Goal: Transaction & Acquisition: Purchase product/service

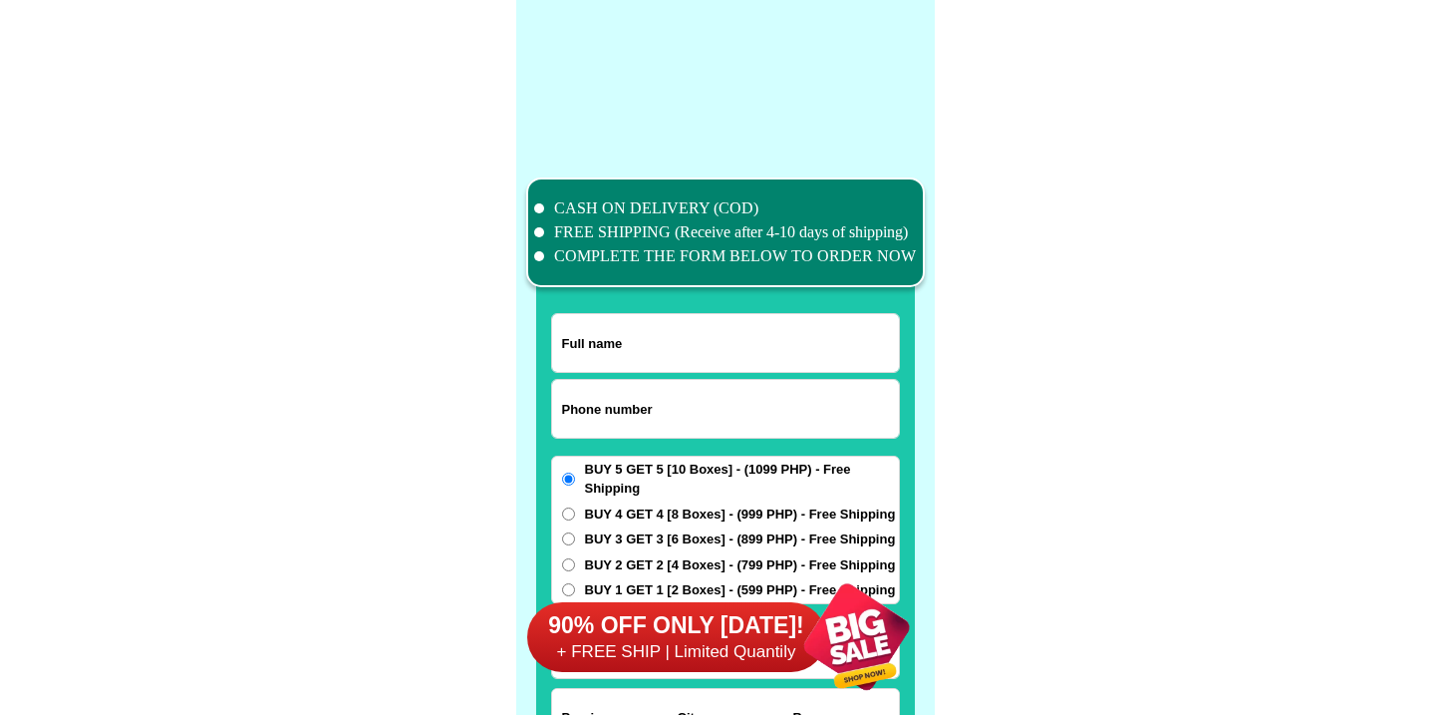
scroll to position [15491, 0]
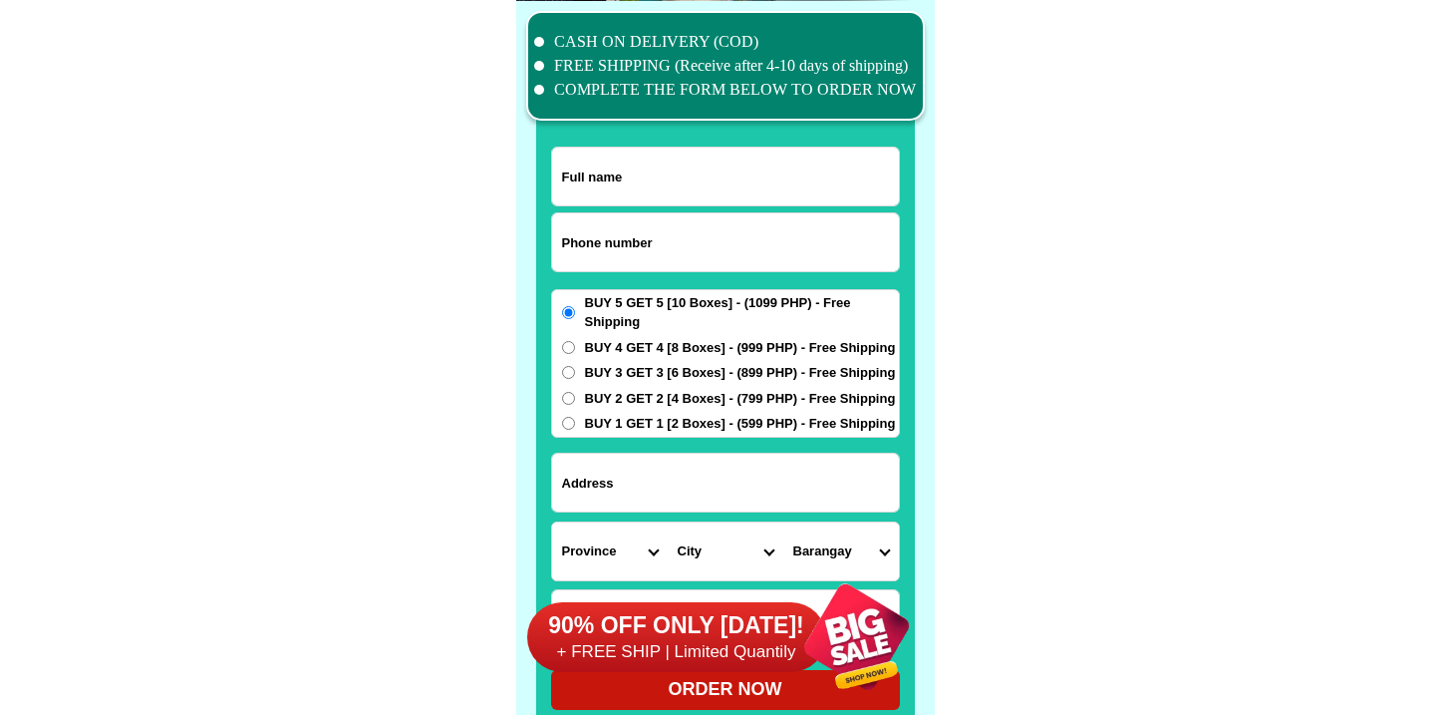
click at [691, 266] on input "Input phone_number" at bounding box center [725, 242] width 347 height 58
paste input "9216088008"
type input "09216088008"
drag, startPoint x: 709, startPoint y: 166, endPoint x: 712, endPoint y: 177, distance: 11.4
click at [712, 176] on input "Input full_name" at bounding box center [725, 176] width 347 height 58
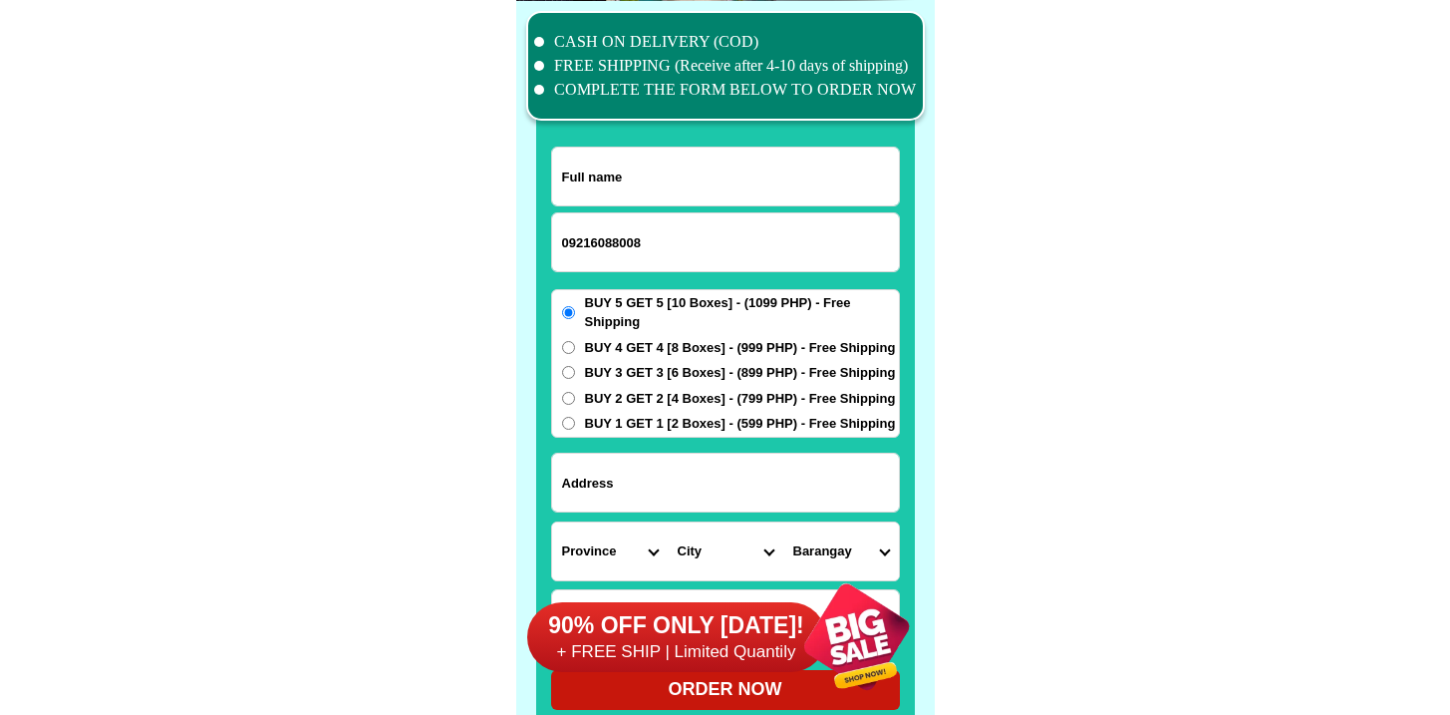
paste input "[PERSON_NAME]"
type input "[PERSON_NAME]"
click at [624, 447] on form "[PERSON_NAME] 09216088008 ORDER NOW Province [GEOGRAPHIC_DATA] [GEOGRAPHIC_DATA…" at bounding box center [725, 427] width 349 height 563
click at [632, 389] on span "BUY 2 GET 2 [4 Boxes] - (799 PHP) - Free Shipping" at bounding box center [740, 399] width 311 height 20
click at [575, 392] on input "BUY 2 GET 2 [4 Boxes] - (799 PHP) - Free Shipping" at bounding box center [568, 398] width 13 height 13
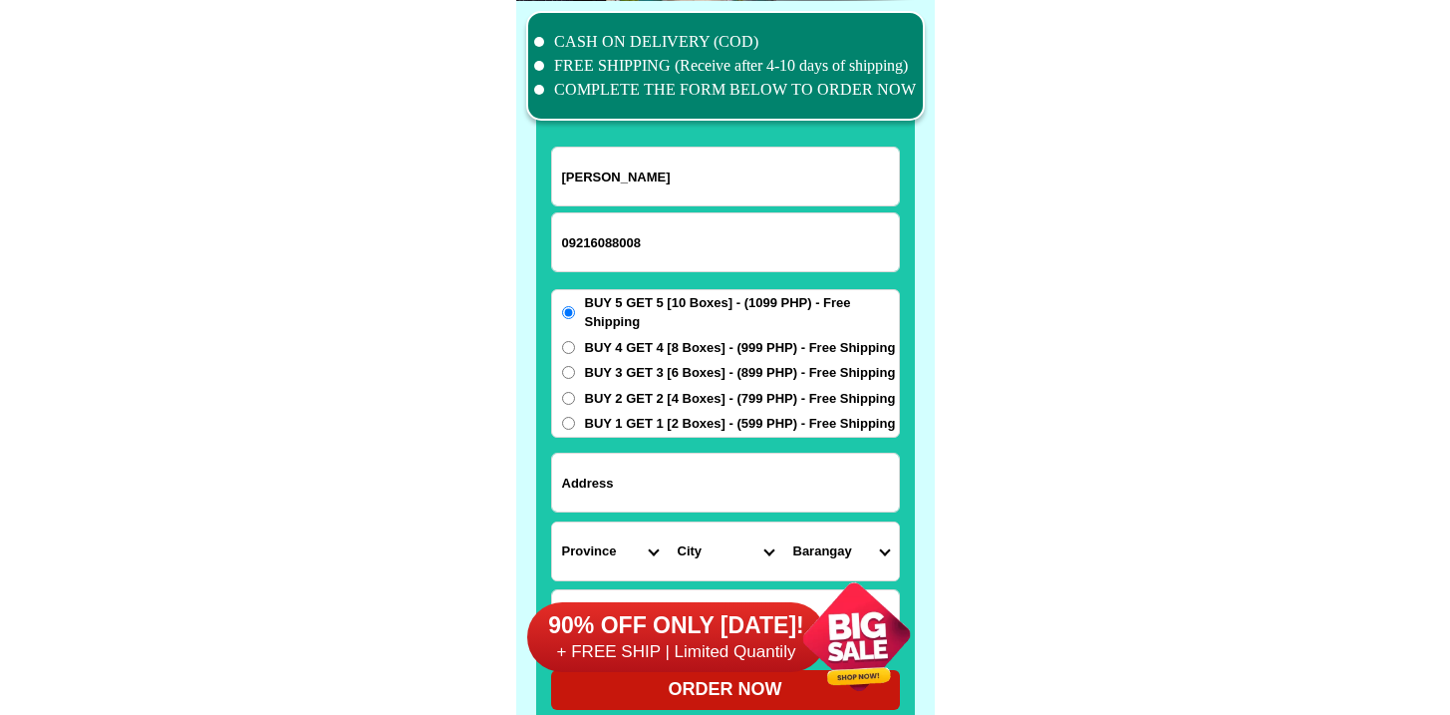
radio input "true"
click at [636, 479] on input "Input address" at bounding box center [725, 482] width 347 height 58
paste input "Hunan, Buenavista, [GEOGRAPHIC_DATA]"
type input "Hunan, Buenavista, [GEOGRAPHIC_DATA]"
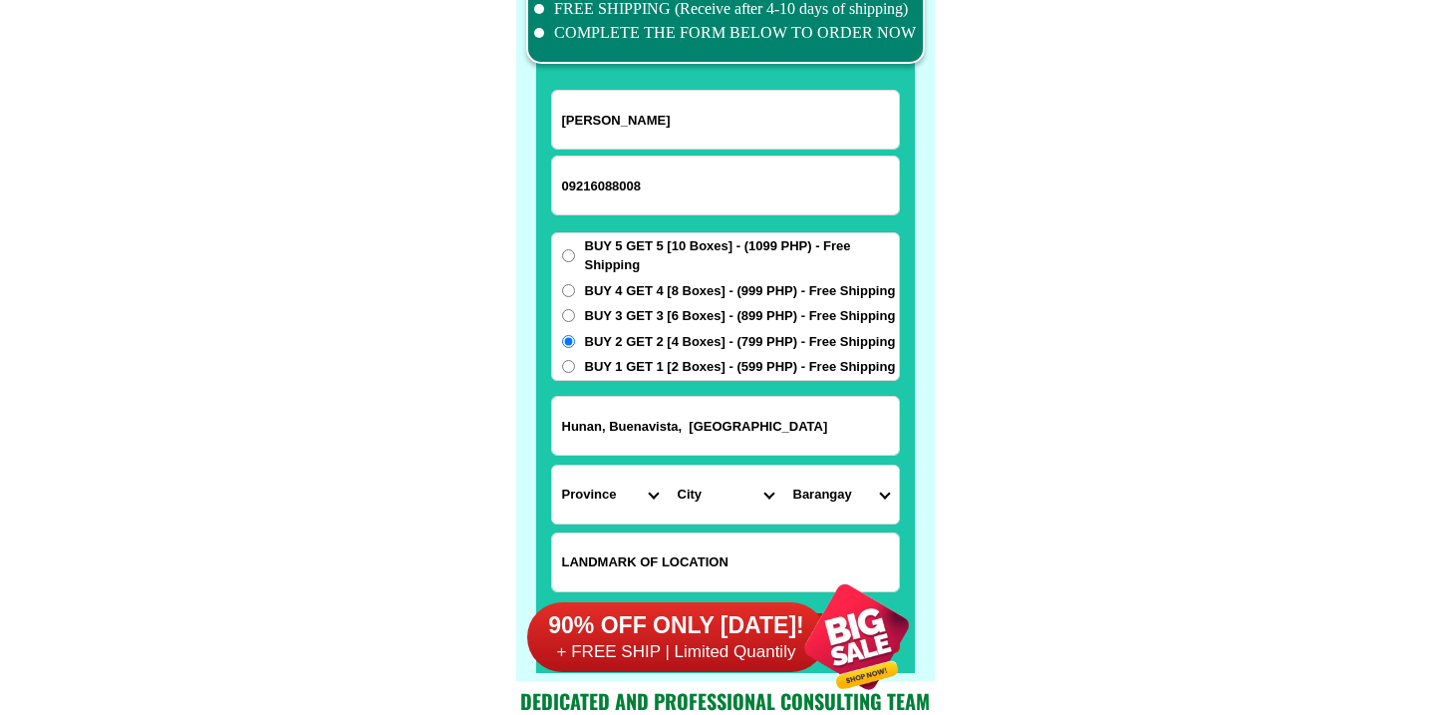
scroll to position [15738, 0]
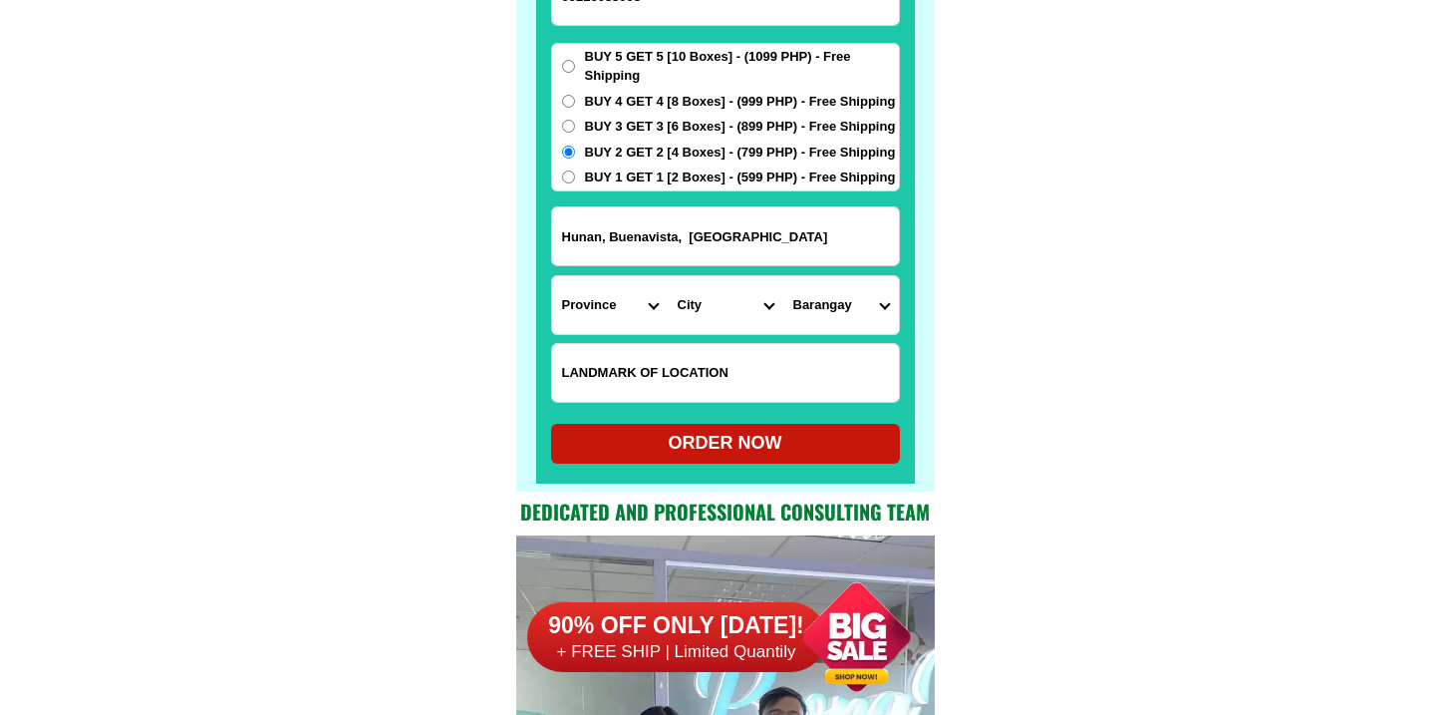
click at [687, 372] on input "Input LANDMARKOFLOCATION" at bounding box center [725, 373] width 347 height 58
paste input "Agua ni Abay Water Refilling Station"
type input "Agua ni Abay Water Refilling Station"
click at [572, 276] on select "Province [GEOGRAPHIC_DATA] [GEOGRAPHIC_DATA] [GEOGRAPHIC_DATA] [GEOGRAPHIC_DATA…" at bounding box center [610, 305] width 116 height 58
select select "63_137"
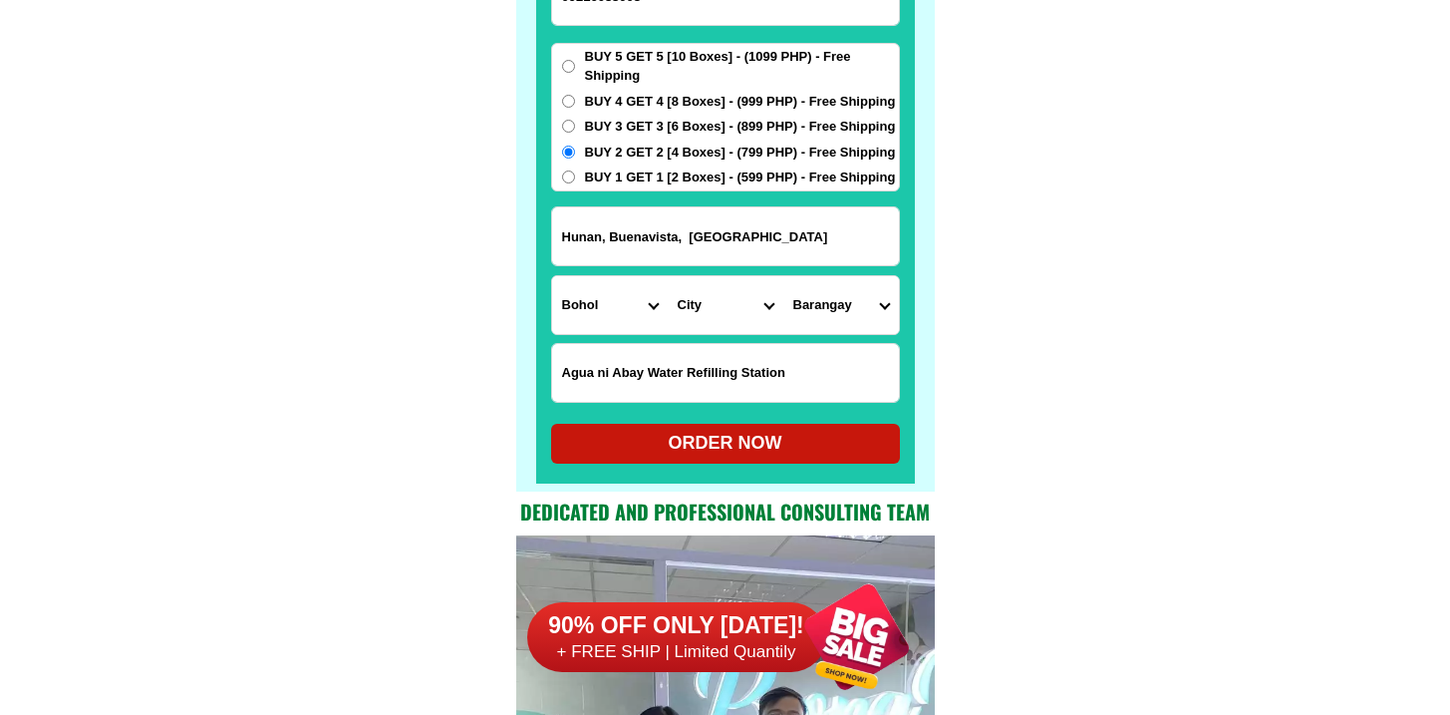
click at [552, 276] on select "Province [GEOGRAPHIC_DATA] [GEOGRAPHIC_DATA] [GEOGRAPHIC_DATA] [GEOGRAPHIC_DATA…" at bounding box center [610, 305] width 116 height 58
click at [698, 321] on select "City" at bounding box center [726, 305] width 116 height 58
select select "63_1374552"
click at [668, 276] on select "City Alburquerque Antequera Baclayon Balilihan Bien-unido Bilar Bohol-[PERSON_N…" at bounding box center [726, 305] width 116 height 58
click at [825, 295] on select "Barangay Anonang Asinan Bago Baluarte Bantuan Bato Bonotbonot Bugaong Cambuhat …" at bounding box center [841, 305] width 116 height 58
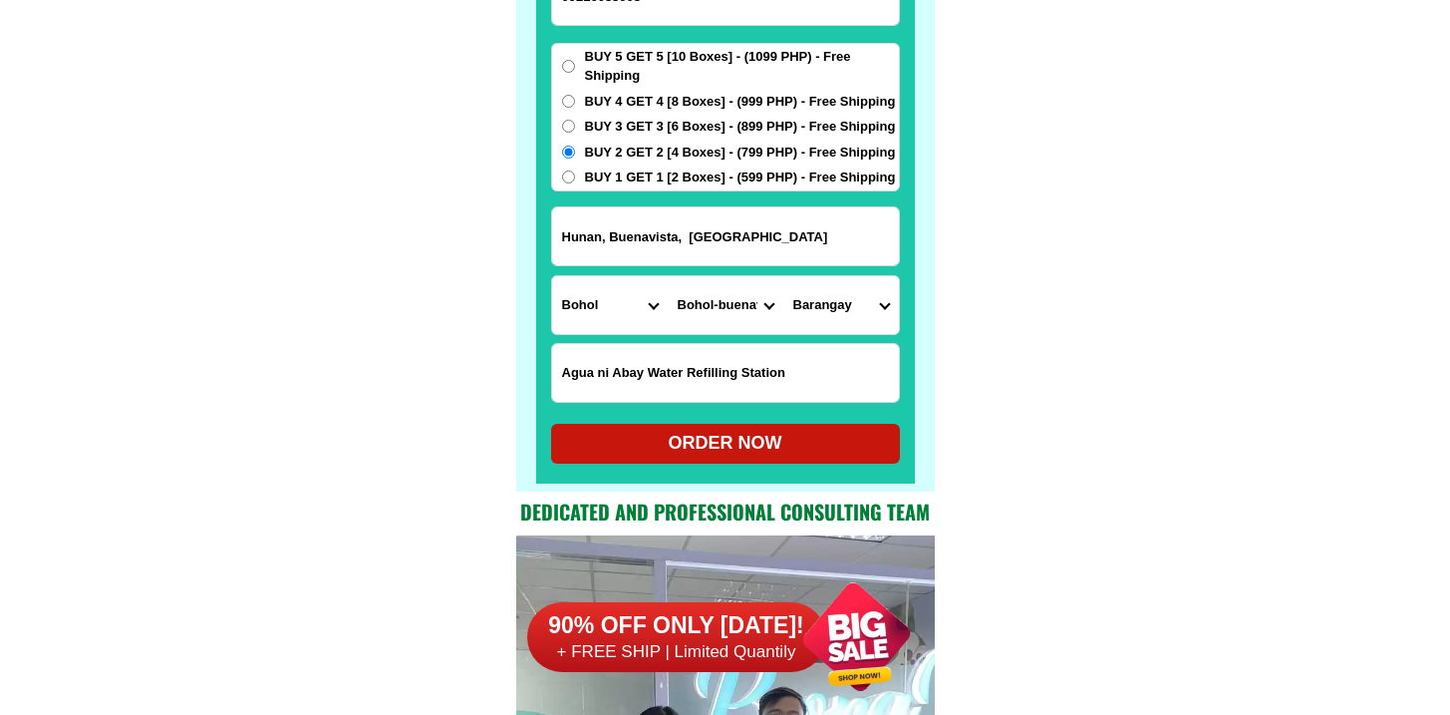
select select "63_13745526892"
click at [783, 276] on select "Barangay Anonang Asinan Bago Baluarte Bantuan Bato Bonotbonot Bugaong Cambuhat …" at bounding box center [841, 305] width 116 height 58
click at [788, 460] on div "ORDER NOW" at bounding box center [725, 444] width 349 height 40
radio input "true"
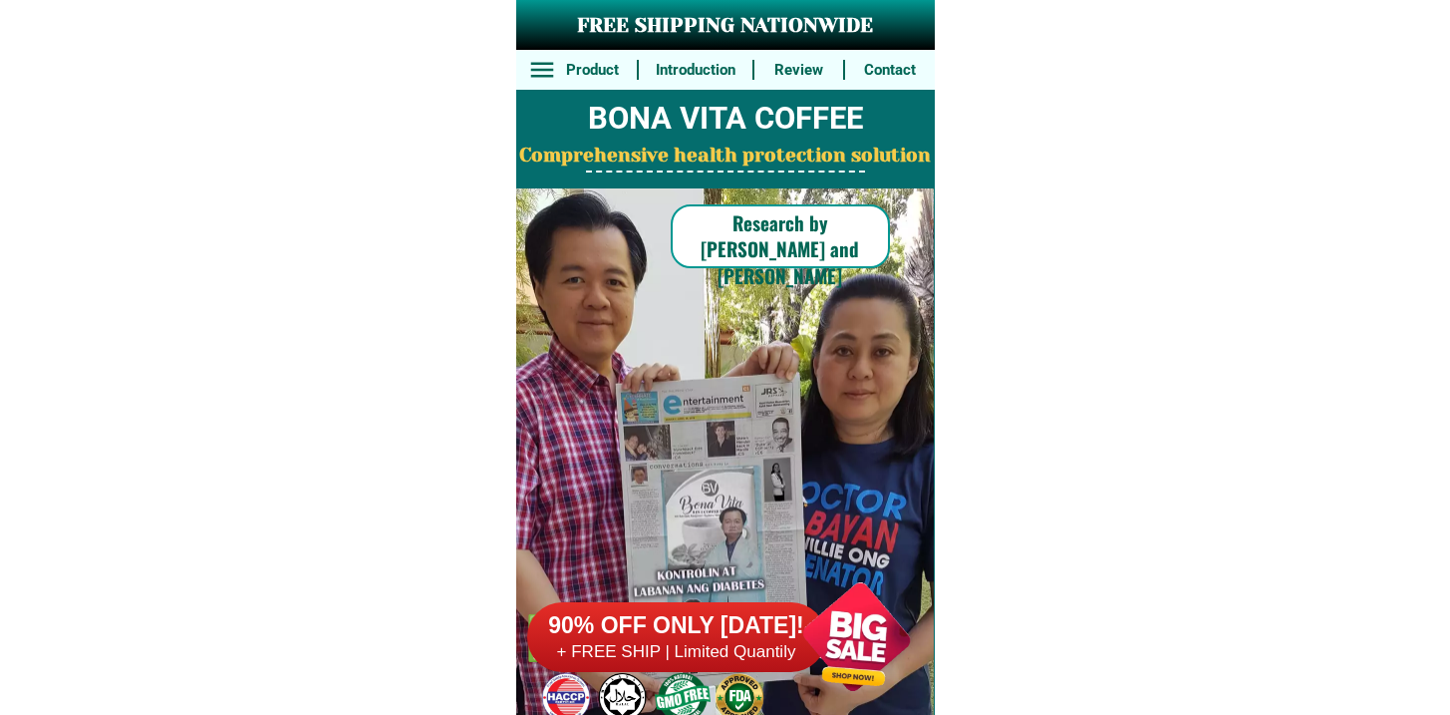
click at [741, 634] on h6 "90% OFF ONLY [DATE]!" at bounding box center [676, 626] width 299 height 30
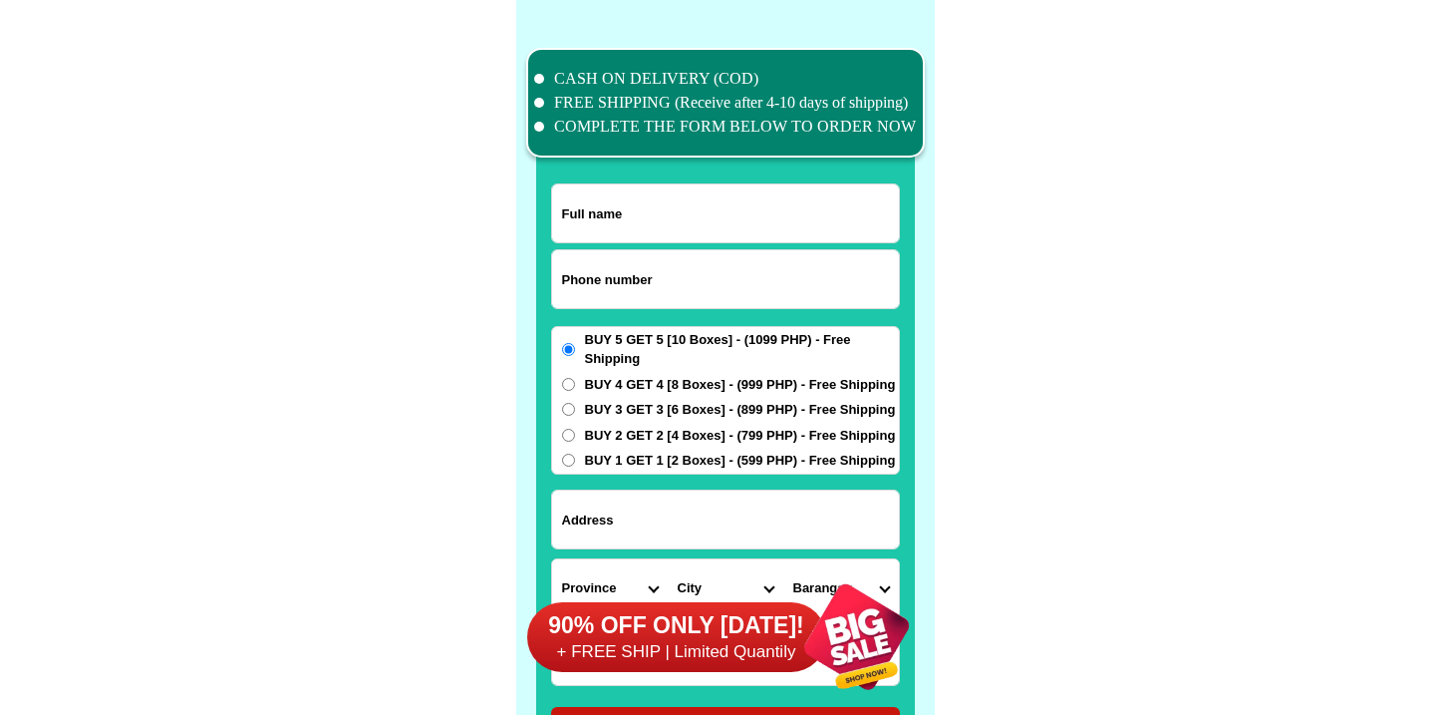
scroll to position [15491, 0]
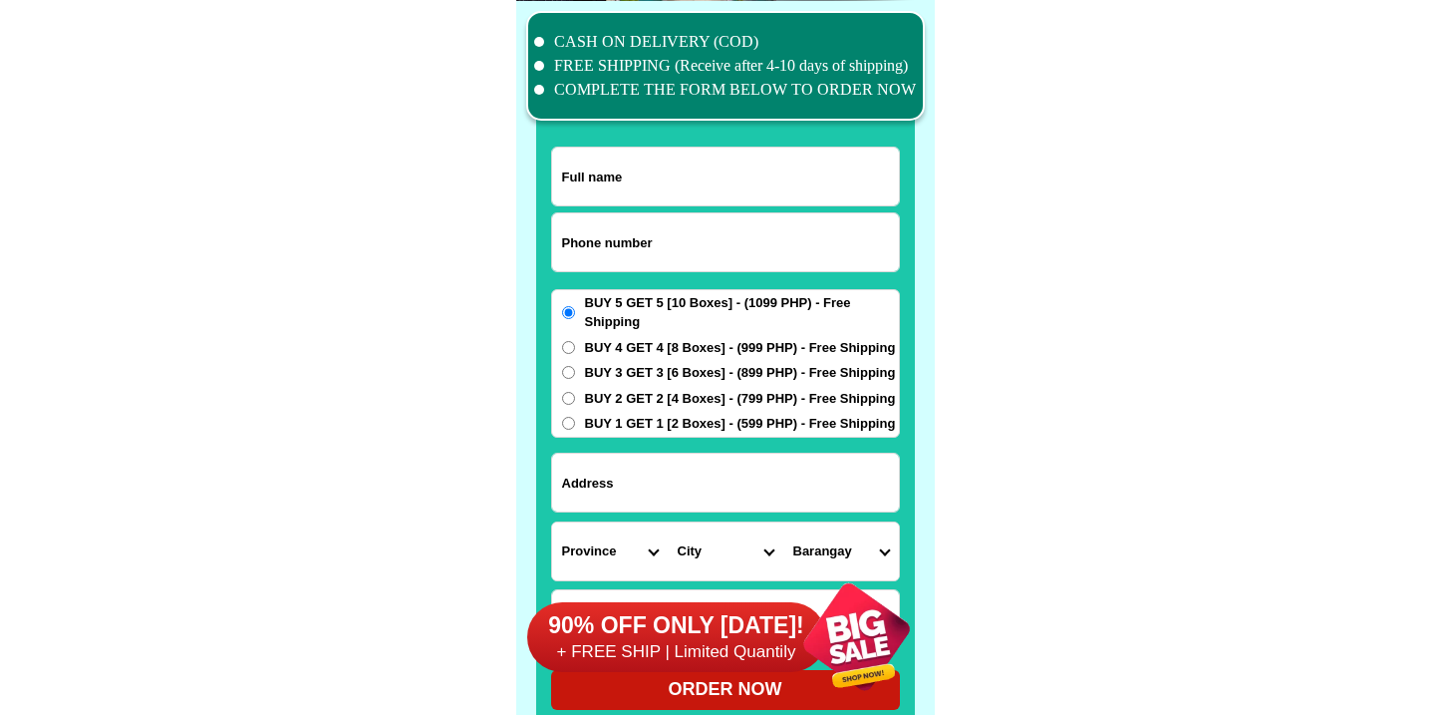
click at [742, 212] on div at bounding box center [725, 242] width 349 height 60
click at [741, 213] on input "Input phone_number" at bounding box center [725, 242] width 347 height 58
paste input "9152585821"
type input "09152585821"
click at [667, 219] on input "09152585821" at bounding box center [725, 242] width 347 height 58
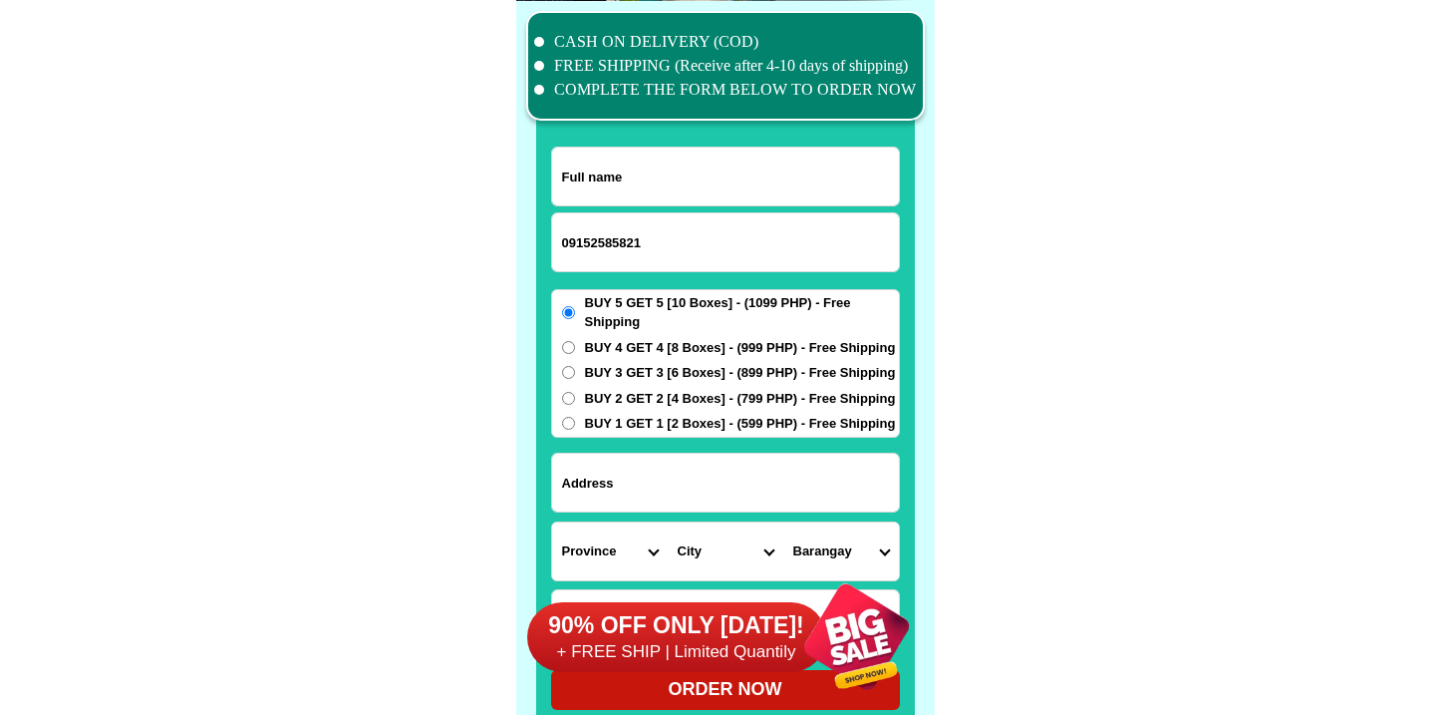
click at [670, 169] on input "Input full_name" at bounding box center [725, 176] width 347 height 58
paste input "[PERSON_NAME]"
type input "[PERSON_NAME]"
click at [630, 460] on input "Input address" at bounding box center [725, 482] width 347 height 58
paste input "Zone5 #[GEOGRAPHIC_DATA][PERSON_NAME][DATE][PERSON_NAME]"
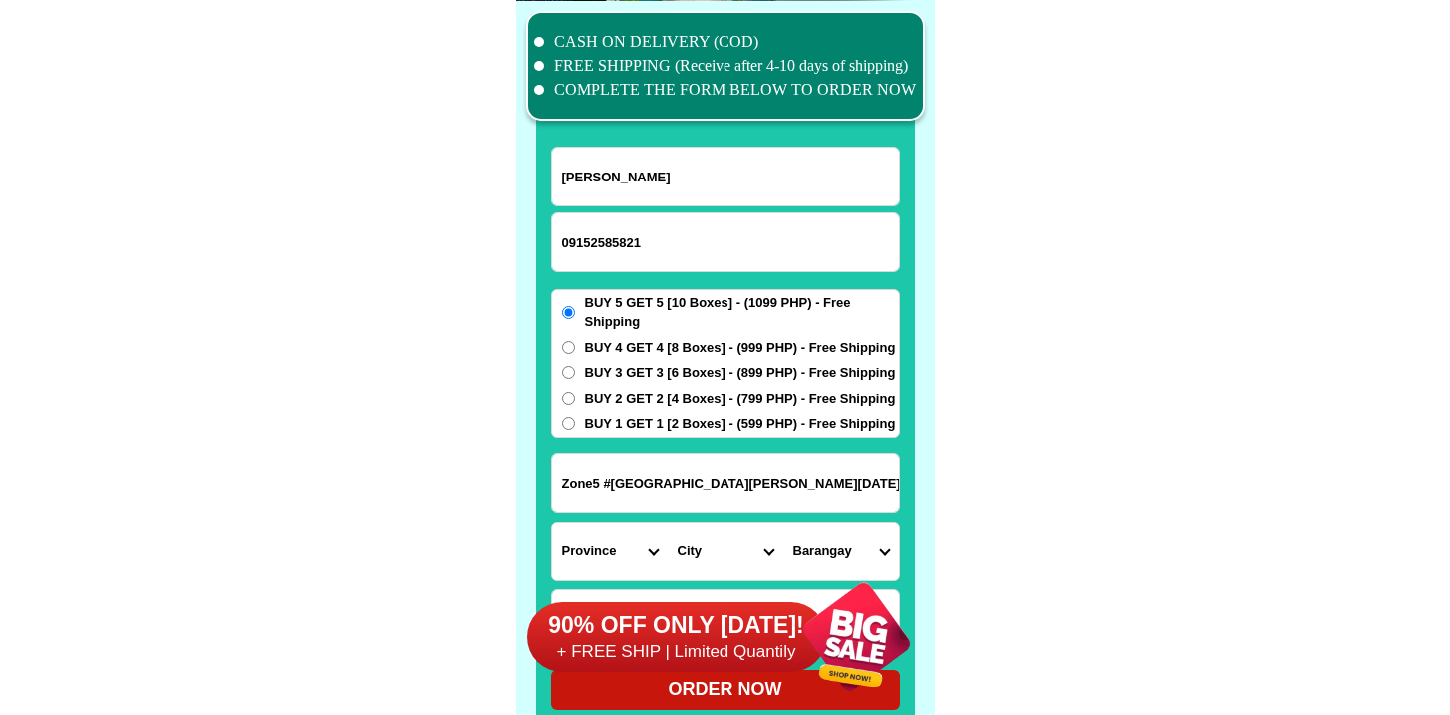
type input "Zone5 #[GEOGRAPHIC_DATA][PERSON_NAME][DATE][PERSON_NAME]"
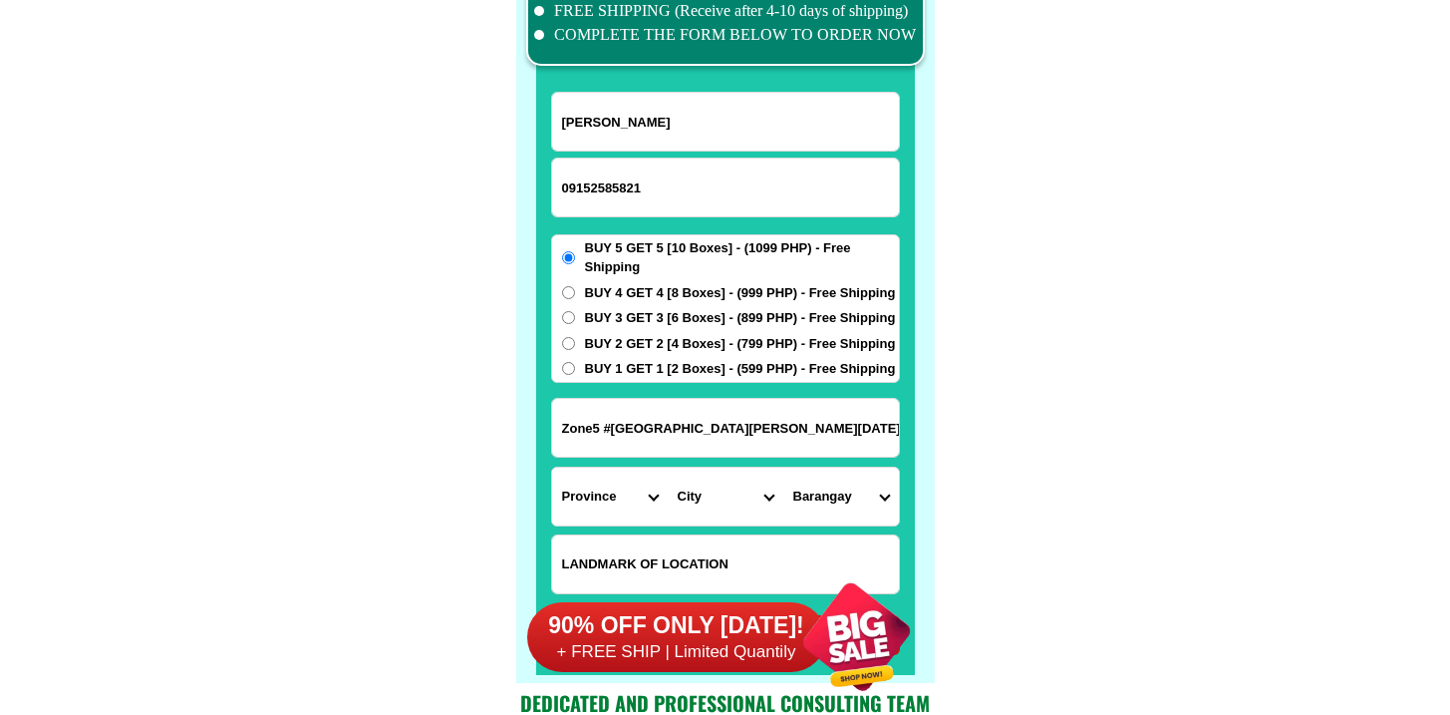
scroll to position [15744, 0]
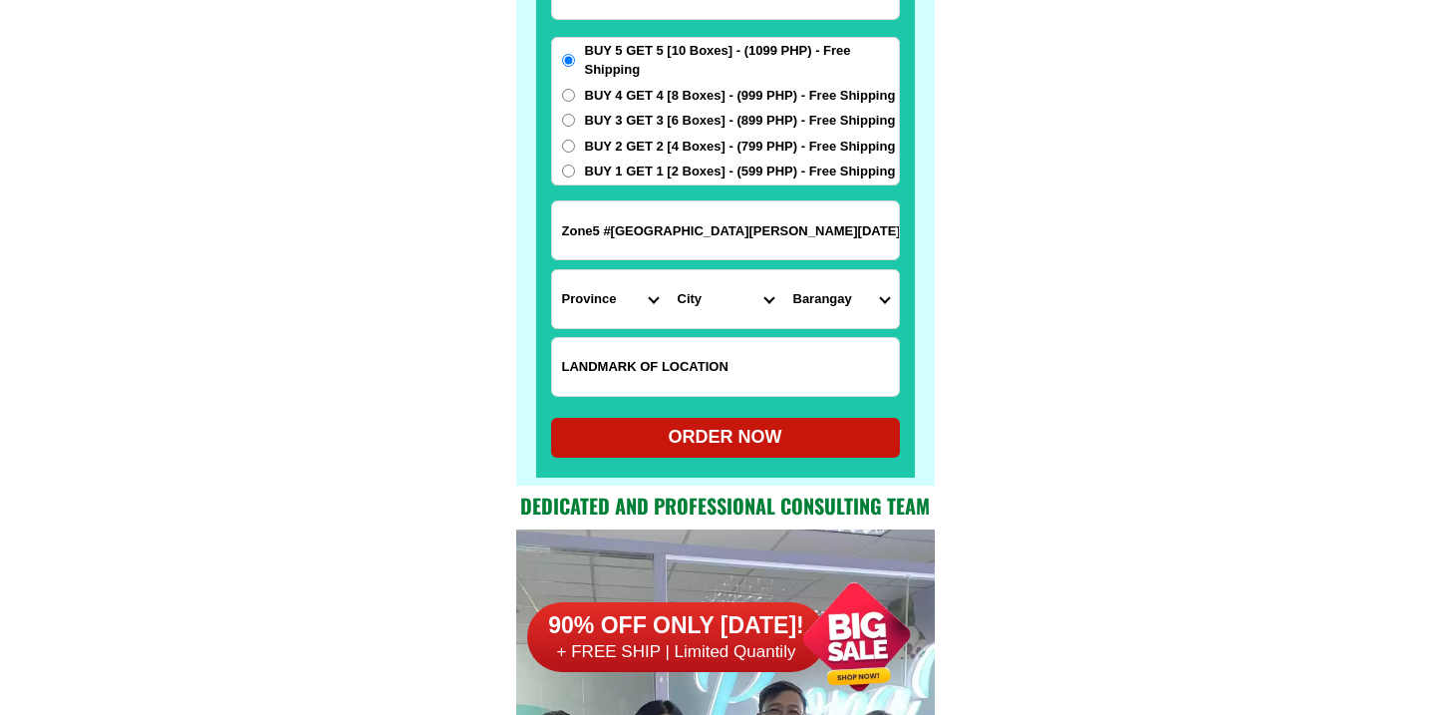
click at [701, 356] on input "Input LANDMARKOFLOCATION" at bounding box center [725, 367] width 347 height 58
paste input "Bossngol Trading nasa gawing kaliwa"
type input "Bossngol Trading nasa gawing kaliwa"
click at [595, 314] on select "Province [GEOGRAPHIC_DATA] [GEOGRAPHIC_DATA][PERSON_NAME][GEOGRAPHIC_DATA][GEOG…" at bounding box center [610, 299] width 116 height 58
select select "63_761"
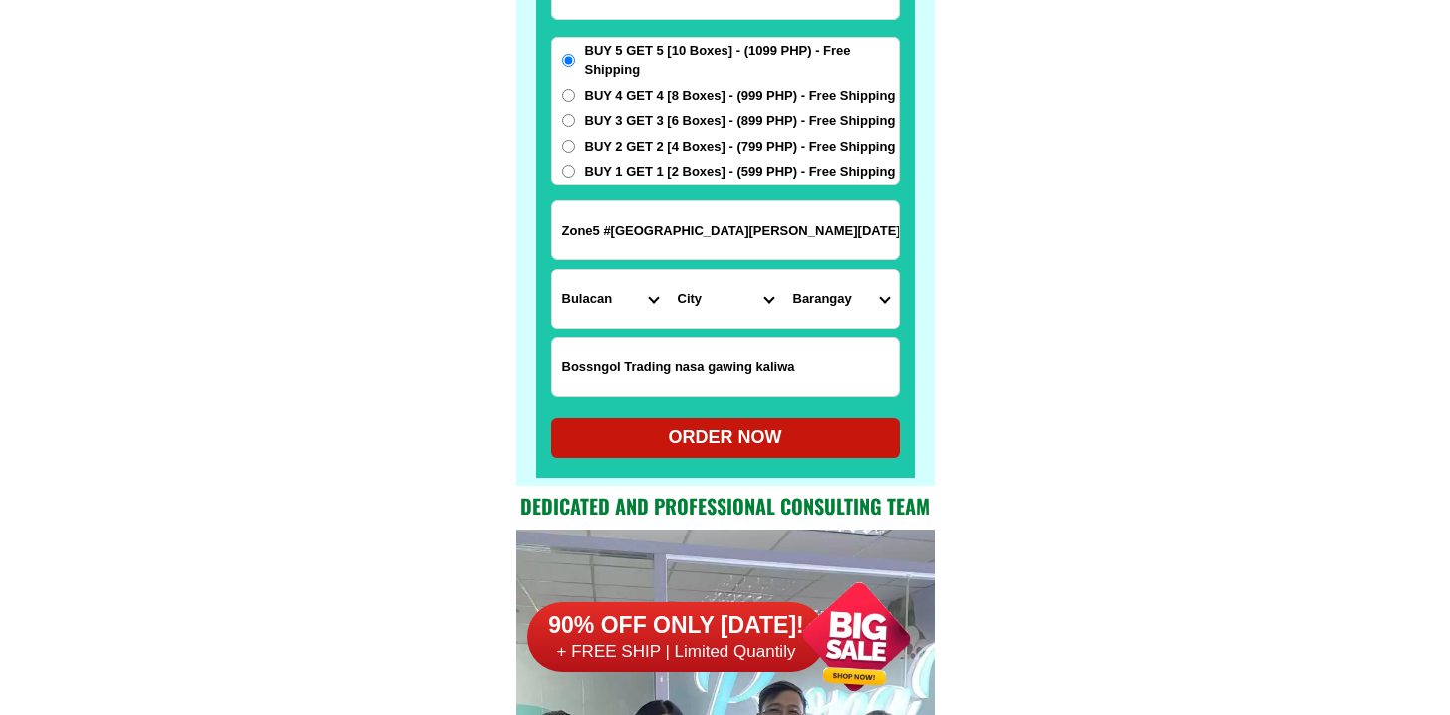
click at [552, 270] on select "Province [GEOGRAPHIC_DATA] [GEOGRAPHIC_DATA][PERSON_NAME][GEOGRAPHIC_DATA][GEOG…" at bounding box center [610, 299] width 116 height 58
click at [691, 299] on select "City [PERSON_NAME][GEOGRAPHIC_DATA] [GEOGRAPHIC_DATA] [GEOGRAPHIC_DATA] [GEOGRA…" at bounding box center [726, 299] width 116 height 58
select select "63_7612523"
click at [668, 270] on select "City [PERSON_NAME][GEOGRAPHIC_DATA] [GEOGRAPHIC_DATA] [GEOGRAPHIC_DATA] [GEOGRA…" at bounding box center [726, 299] width 116 height 58
click at [816, 299] on select "Barangay Bagong pag-asa [GEOGRAPHIC_DATA] silang [GEOGRAPHIC_DATA] [GEOGRAPHIC_…" at bounding box center [841, 299] width 116 height 58
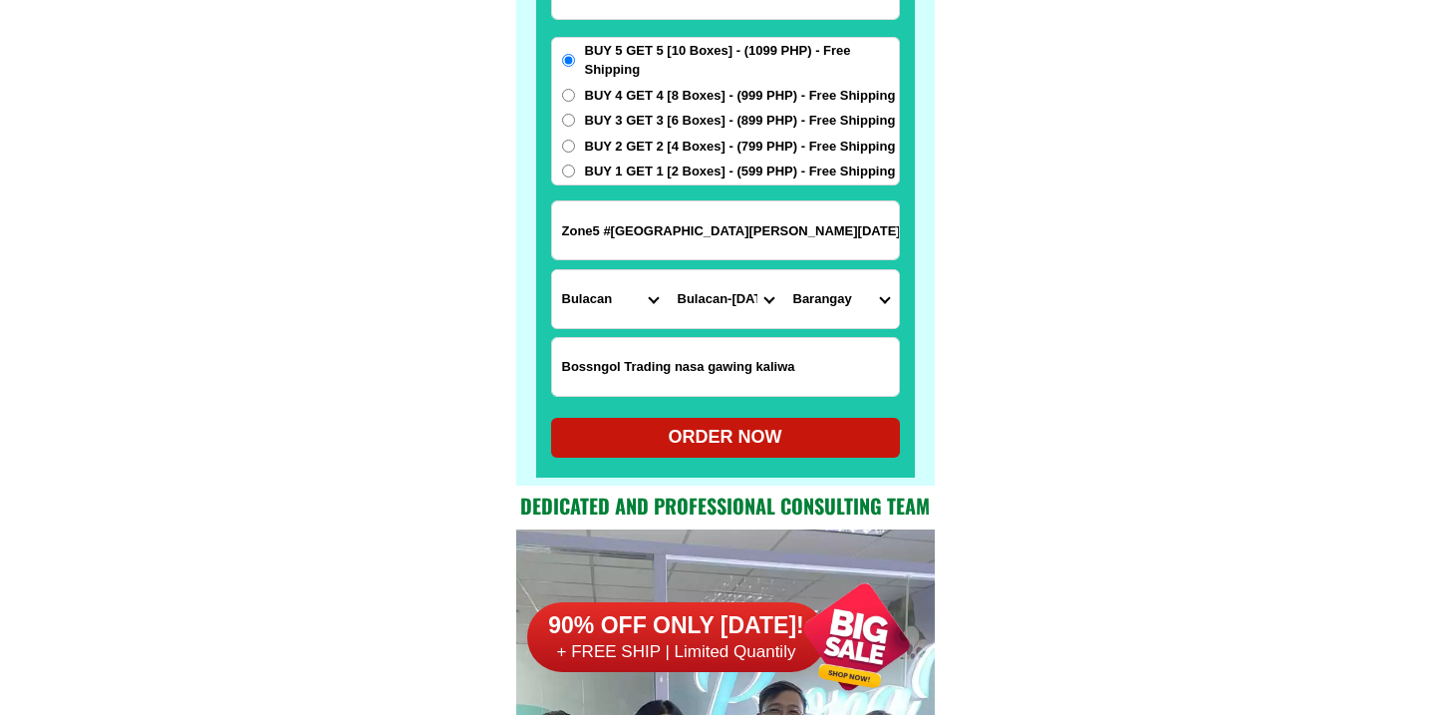
select select "63_7612523809"
click at [783, 270] on select "Barangay Bagong pag-asa [GEOGRAPHIC_DATA] silang [GEOGRAPHIC_DATA] [GEOGRAPHIC_…" at bounding box center [841, 299] width 116 height 58
click at [730, 421] on div "ORDER NOW" at bounding box center [725, 438] width 349 height 40
radio input "true"
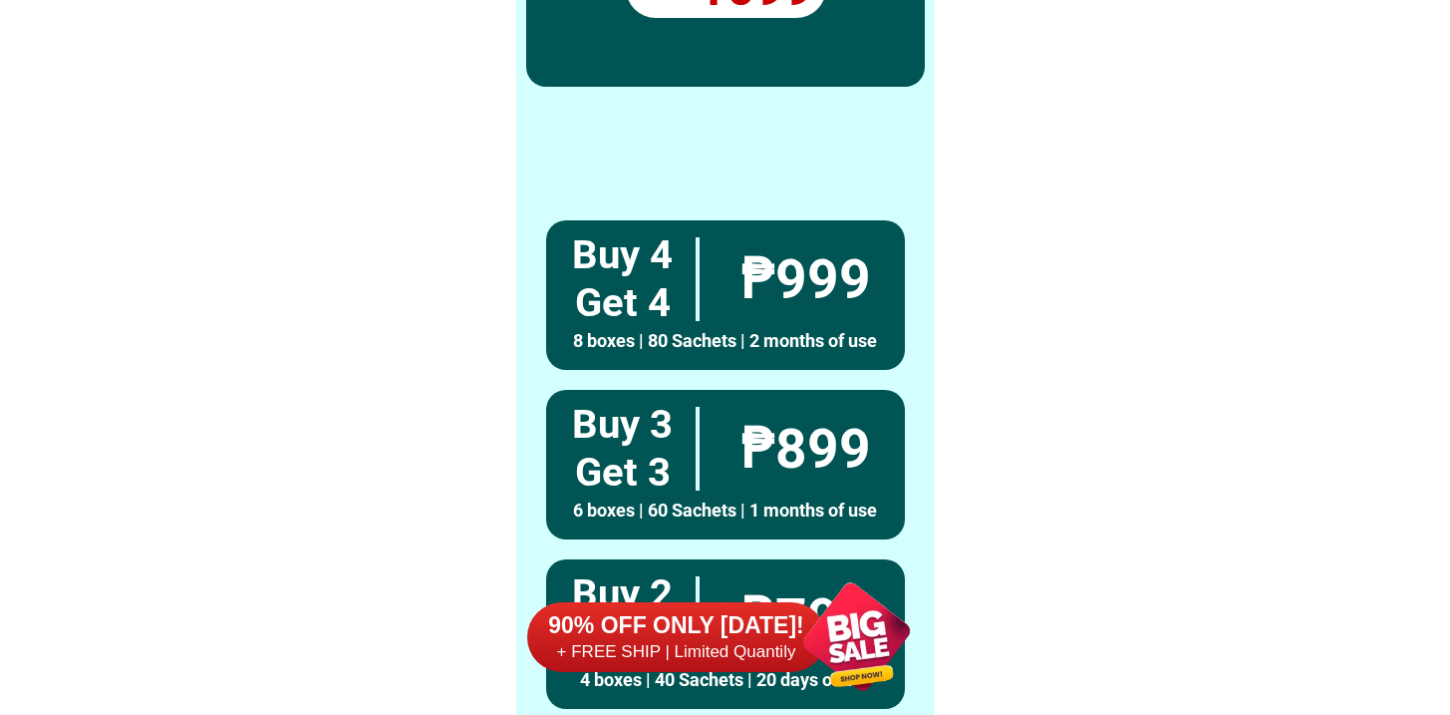
scroll to position [15491, 0]
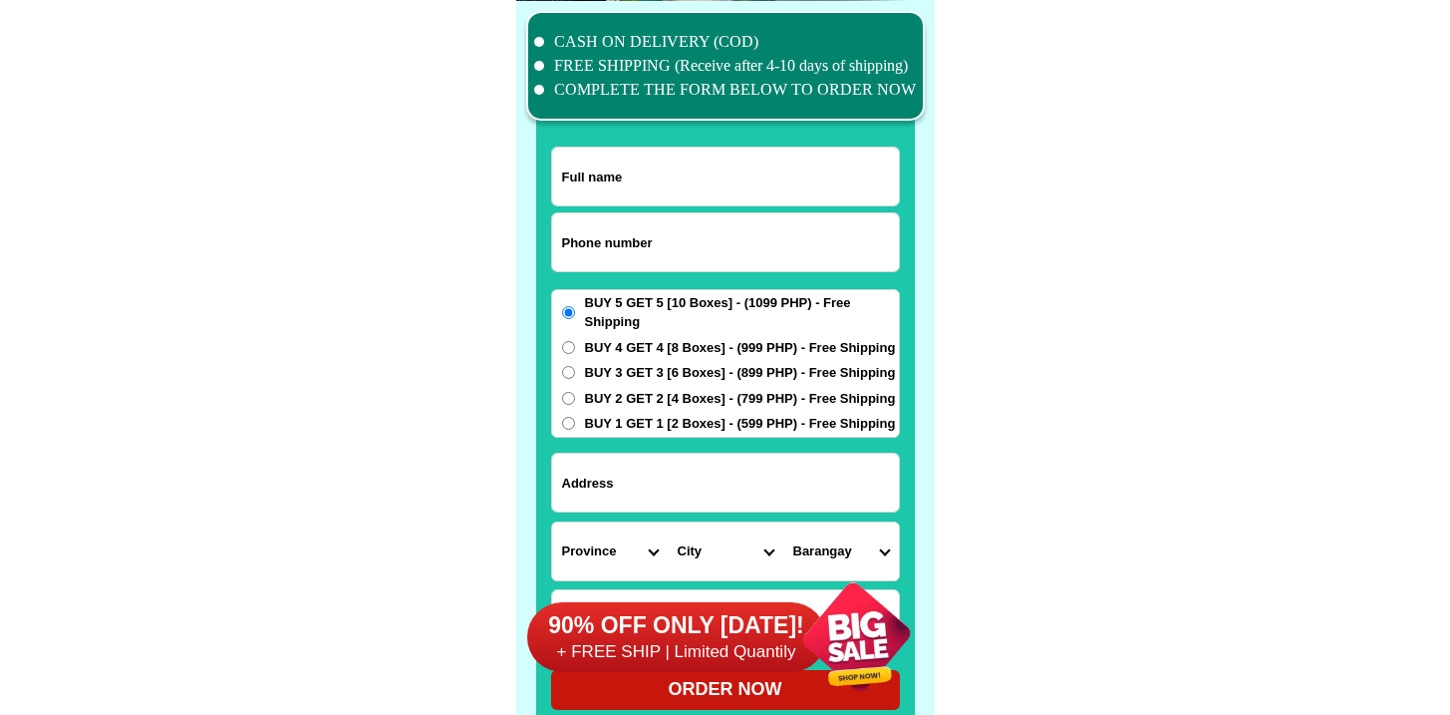
click at [660, 241] on input "Input phone_number" at bounding box center [725, 242] width 347 height 58
paste input "9338276226"
type input "09338276226"
click at [609, 156] on input "Input full_name" at bounding box center [725, 176] width 347 height 58
paste input "Cecil Saballo"
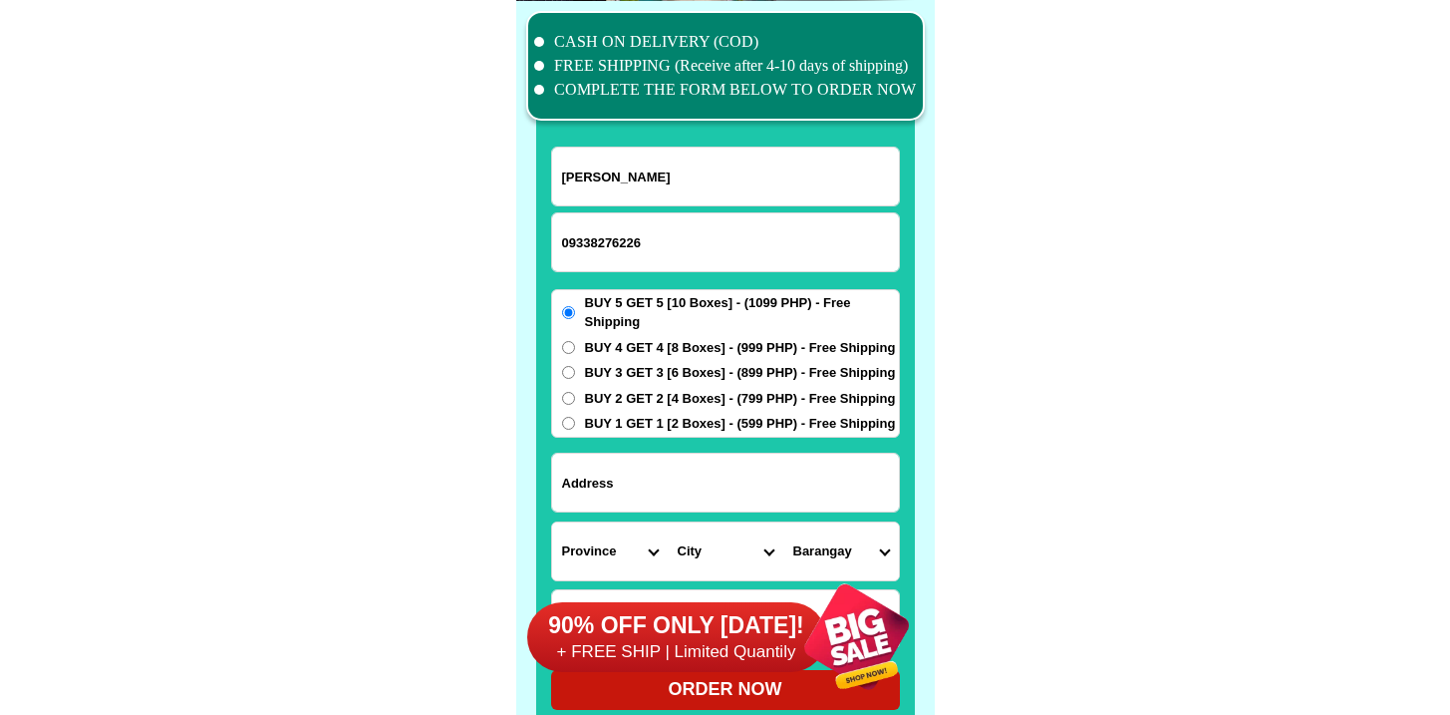
type input "Cecil Saballo"
click at [636, 449] on form "Cecil Saballo 09338276226 ORDER NOW Province Abra Agusan-del-norte Agusan-del-s…" at bounding box center [725, 427] width 349 height 563
click at [637, 470] on input "Input address" at bounding box center [725, 482] width 347 height 58
paste input "Purok-9 Poblacion Carmen Cotabato"
type input "Purok-9 Poblacion Carmen Cotabato"
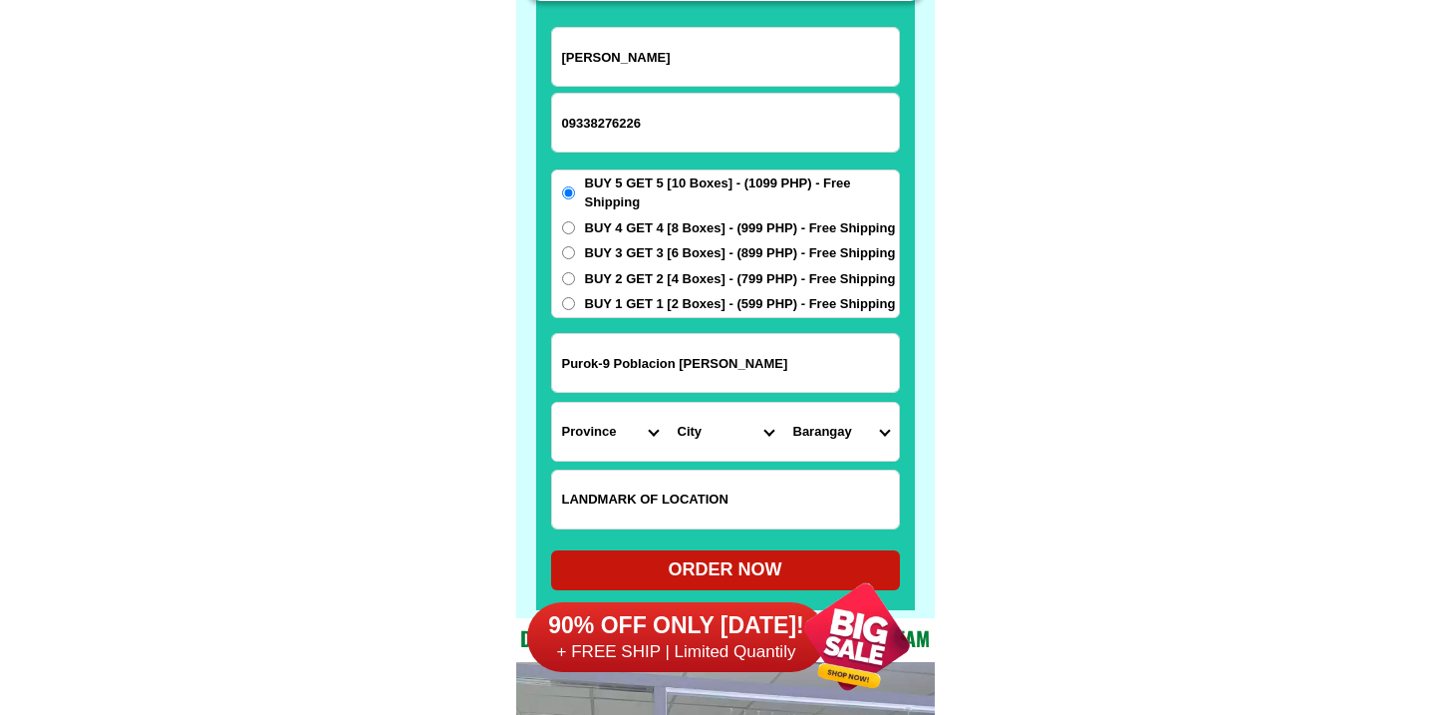
scroll to position [15612, 0]
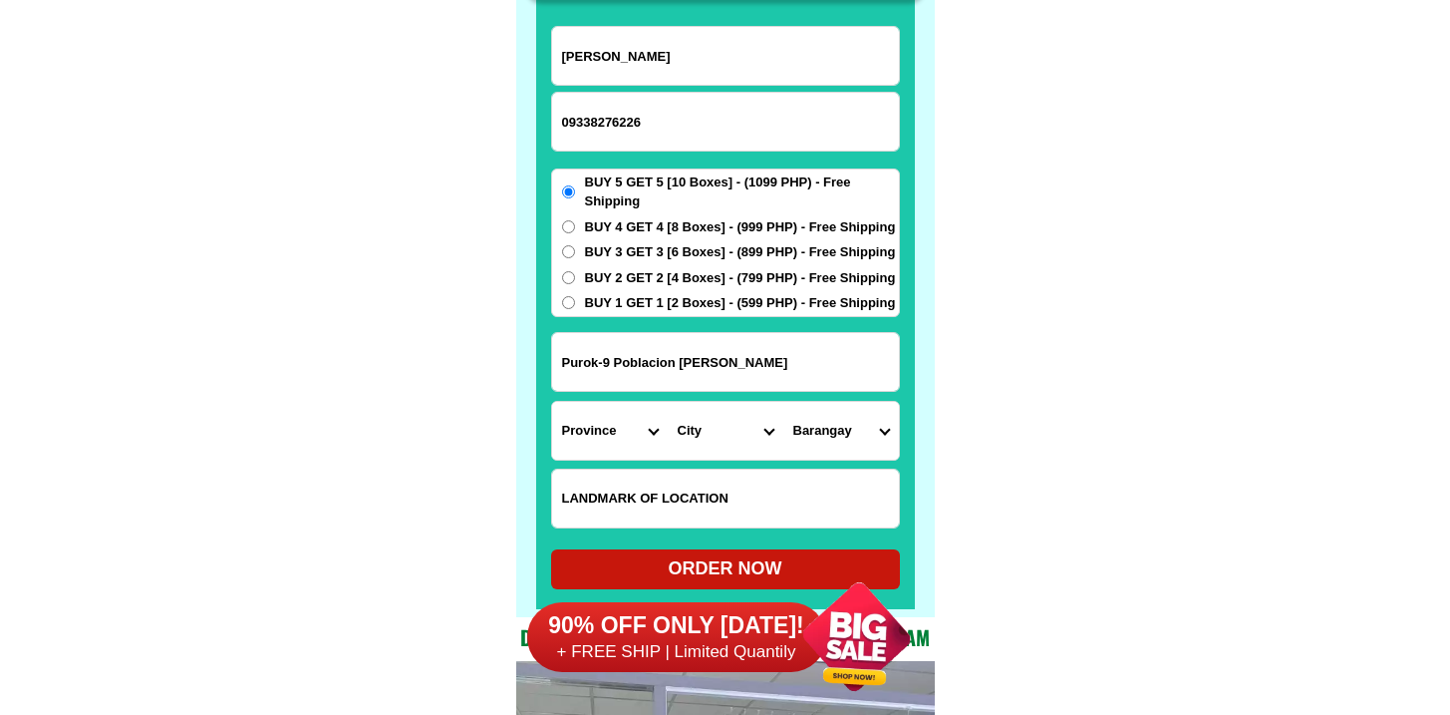
click at [646, 484] on input "Input LANDMARKOFLOCATION" at bounding box center [725, 498] width 347 height 58
paste input "At the back of OMG litson manok"
type input "At the back of OMG litson manok"
click at [586, 418] on select "Province [GEOGRAPHIC_DATA] [GEOGRAPHIC_DATA][PERSON_NAME][GEOGRAPHIC_DATA][GEOG…" at bounding box center [610, 431] width 116 height 58
click at [552, 402] on select "Province [GEOGRAPHIC_DATA] [GEOGRAPHIC_DATA][PERSON_NAME][GEOGRAPHIC_DATA][GEOG…" at bounding box center [610, 431] width 116 height 58
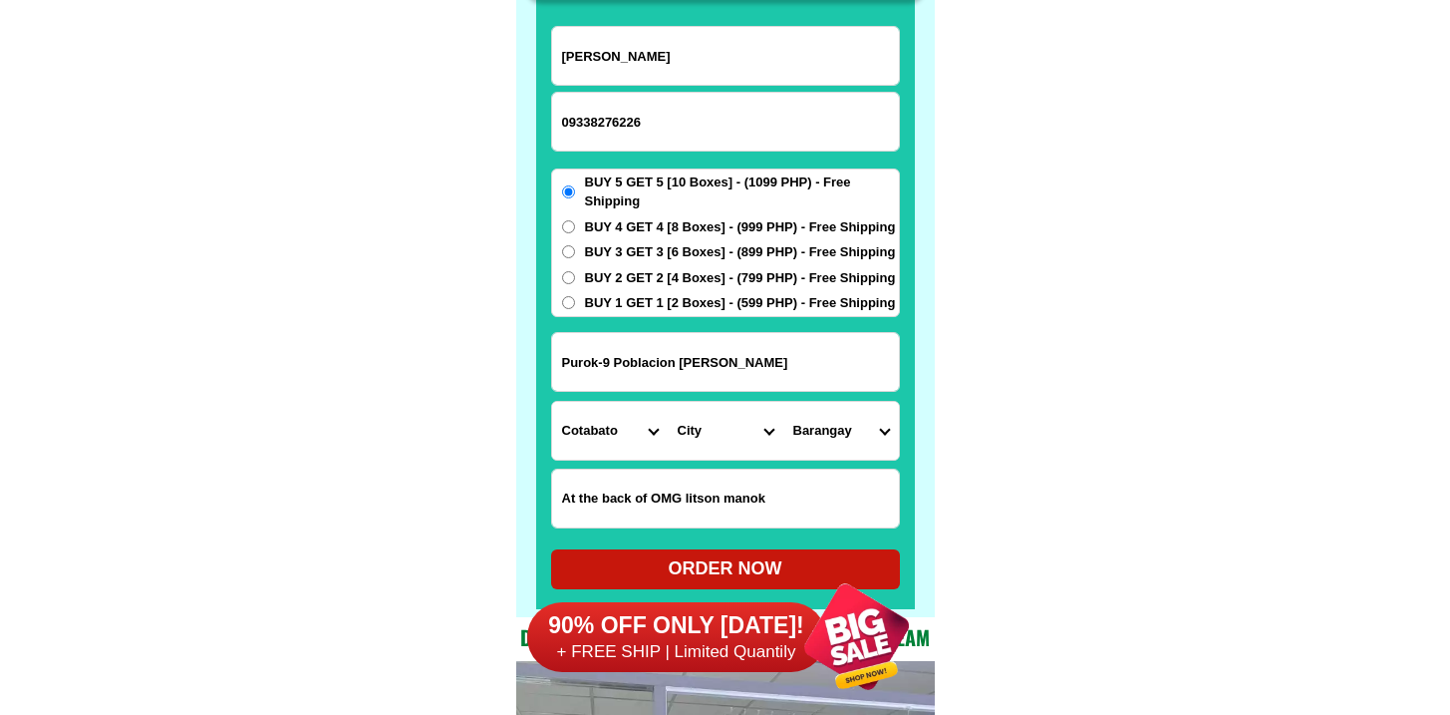
click at [715, 442] on select "City Alamada Aleosan Antipas Arakan Banisilan Cotabato-city Kabacan Kidapawan-c…" at bounding box center [726, 431] width 116 height 58
click at [620, 435] on select "Province [GEOGRAPHIC_DATA] [GEOGRAPHIC_DATA][PERSON_NAME][GEOGRAPHIC_DATA][GEOG…" at bounding box center [610, 431] width 116 height 58
click at [552, 402] on select "Province [GEOGRAPHIC_DATA] [GEOGRAPHIC_DATA][PERSON_NAME][GEOGRAPHIC_DATA][GEOG…" at bounding box center [610, 431] width 116 height 58
click at [680, 433] on select "City Alamada Aleosan Antipas Arakan Banisilan Cotabato-city Kabacan Kidapawan-c…" at bounding box center [726, 431] width 116 height 58
click at [607, 428] on select "Province [GEOGRAPHIC_DATA] [GEOGRAPHIC_DATA][PERSON_NAME][GEOGRAPHIC_DATA][GEOG…" at bounding box center [610, 431] width 116 height 58
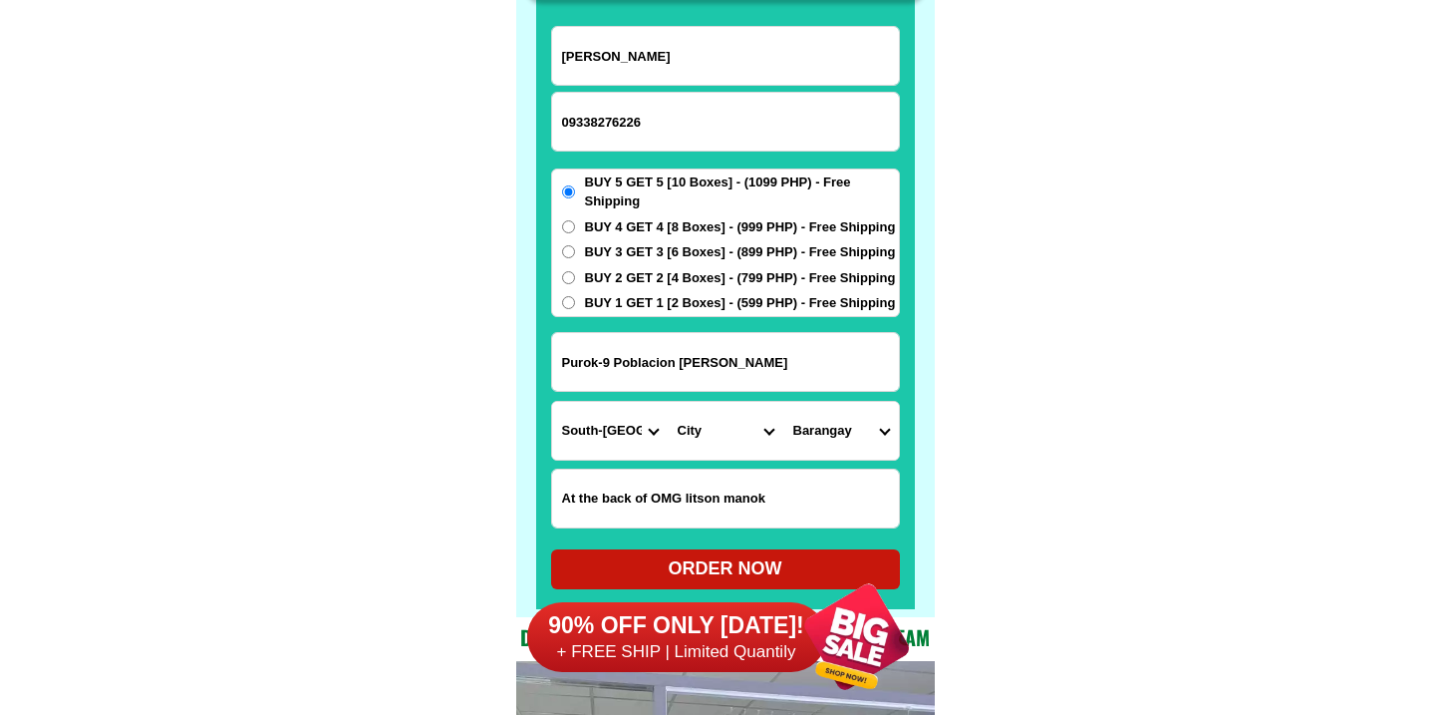
click at [606, 450] on select "Province [GEOGRAPHIC_DATA] [GEOGRAPHIC_DATA] [GEOGRAPHIC_DATA] [GEOGRAPHIC_DATA…" at bounding box center [610, 431] width 116 height 58
select select "63_170"
click at [552, 402] on select "Province [GEOGRAPHIC_DATA] [GEOGRAPHIC_DATA] [GEOGRAPHIC_DATA] [GEOGRAPHIC_DATA…" at bounding box center [610, 431] width 116 height 58
click at [711, 422] on select "City Alamada Aleosan Antipas Arakan Banisilan Cotabato-city Kabacan Kidapawan-c…" at bounding box center [726, 431] width 116 height 58
click at [668, 402] on select "City Alamada Aleosan Antipas Arakan Banisilan Cotabato-city Kabacan Kidapawan-c…" at bounding box center [726, 431] width 116 height 58
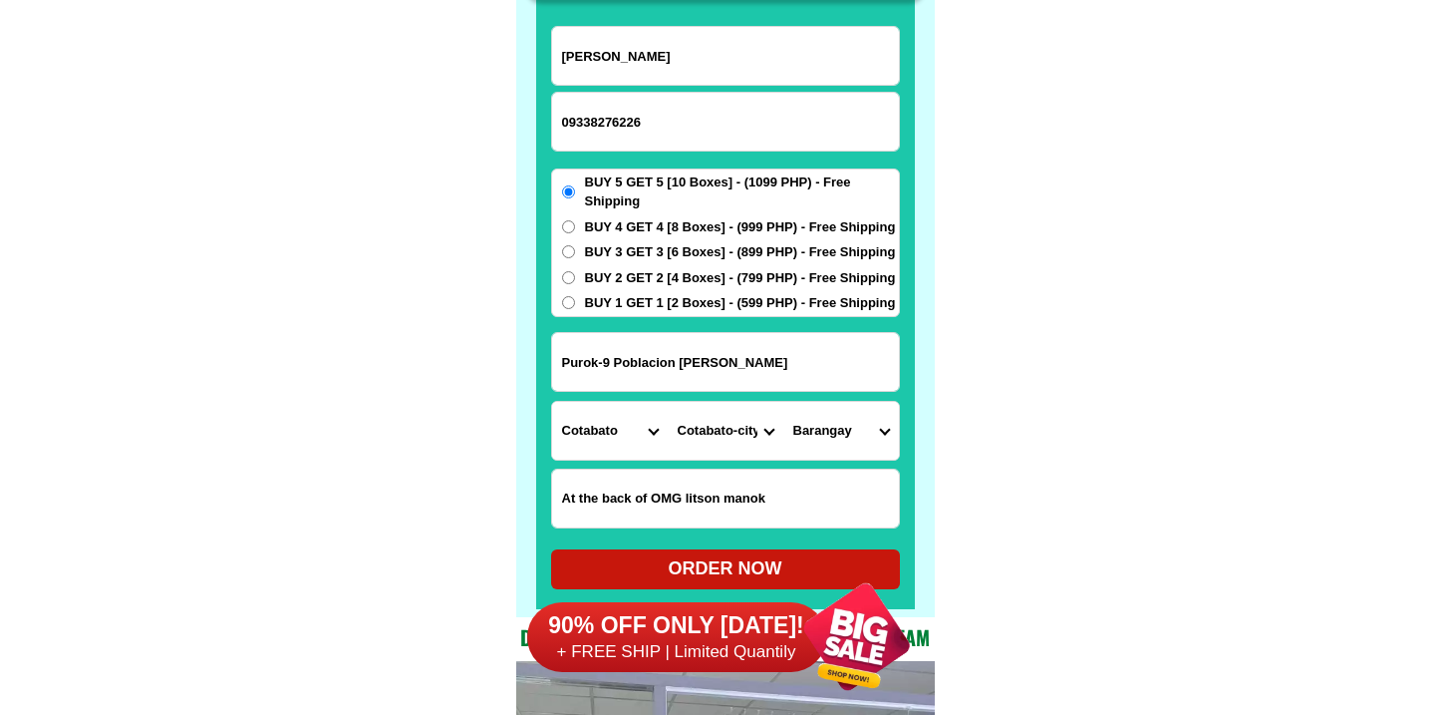
click at [825, 443] on select "Barangay Bagua Bagua Bagua i Bagua ii Bagua iii Kalanganan Kalanganan i Kalanga…" at bounding box center [841, 431] width 116 height 58
click at [680, 366] on input "Purok-9 Poblacion Carmen Cotabato" at bounding box center [725, 362] width 347 height 58
click at [742, 512] on input "At the back of OMG litson manok" at bounding box center [725, 498] width 347 height 58
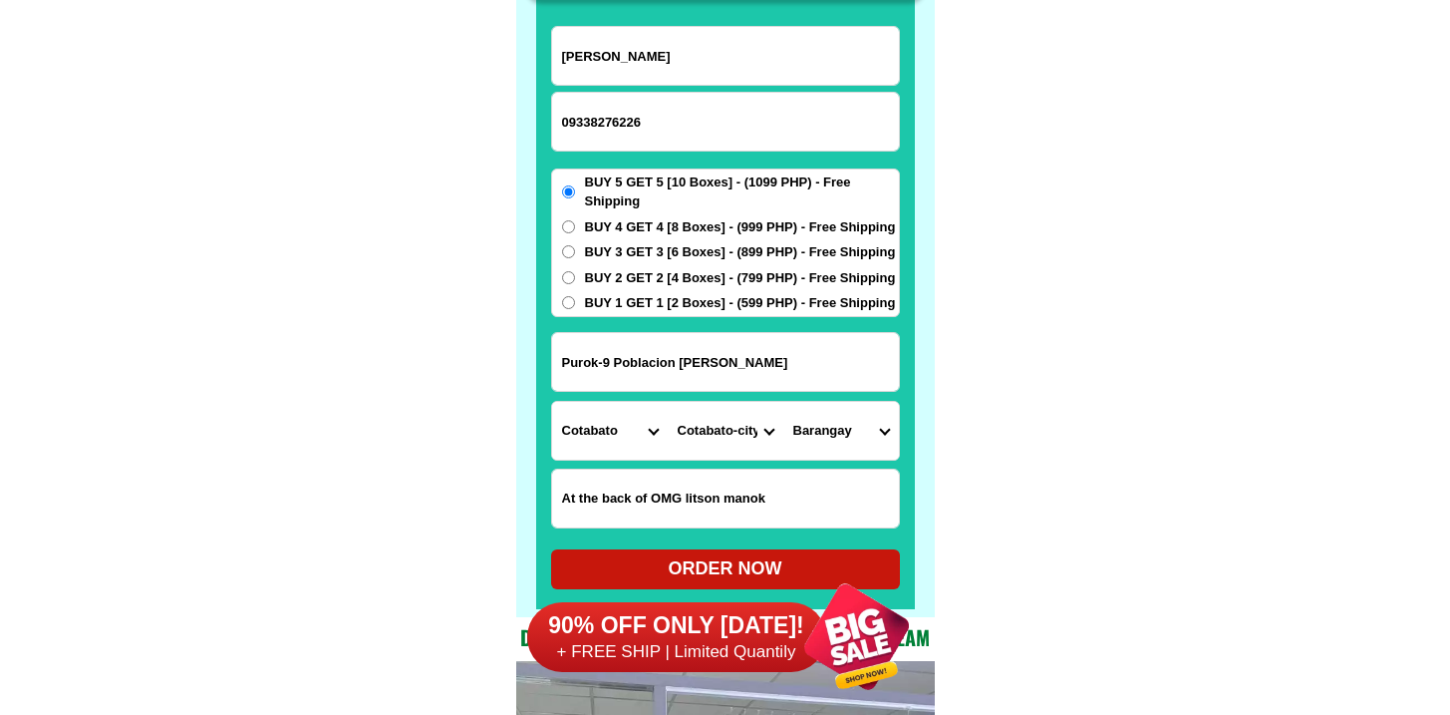
click at [727, 455] on select "City Alamada Aleosan Antipas Arakan Banisilan Cotabato-city Kabacan Kidapawan-c…" at bounding box center [726, 431] width 116 height 58
select select "63_1704972"
click at [668, 402] on select "City Alamada Aleosan Antipas Arakan Banisilan Cotabato-city Kabacan Kidapawan-c…" at bounding box center [726, 431] width 116 height 58
click at [856, 419] on select "Barangay Aroman Bentangan Cadiis General luna Katanayanan Kib-ayao Kibenes Kibu…" at bounding box center [841, 431] width 116 height 58
select select "63_17049725498"
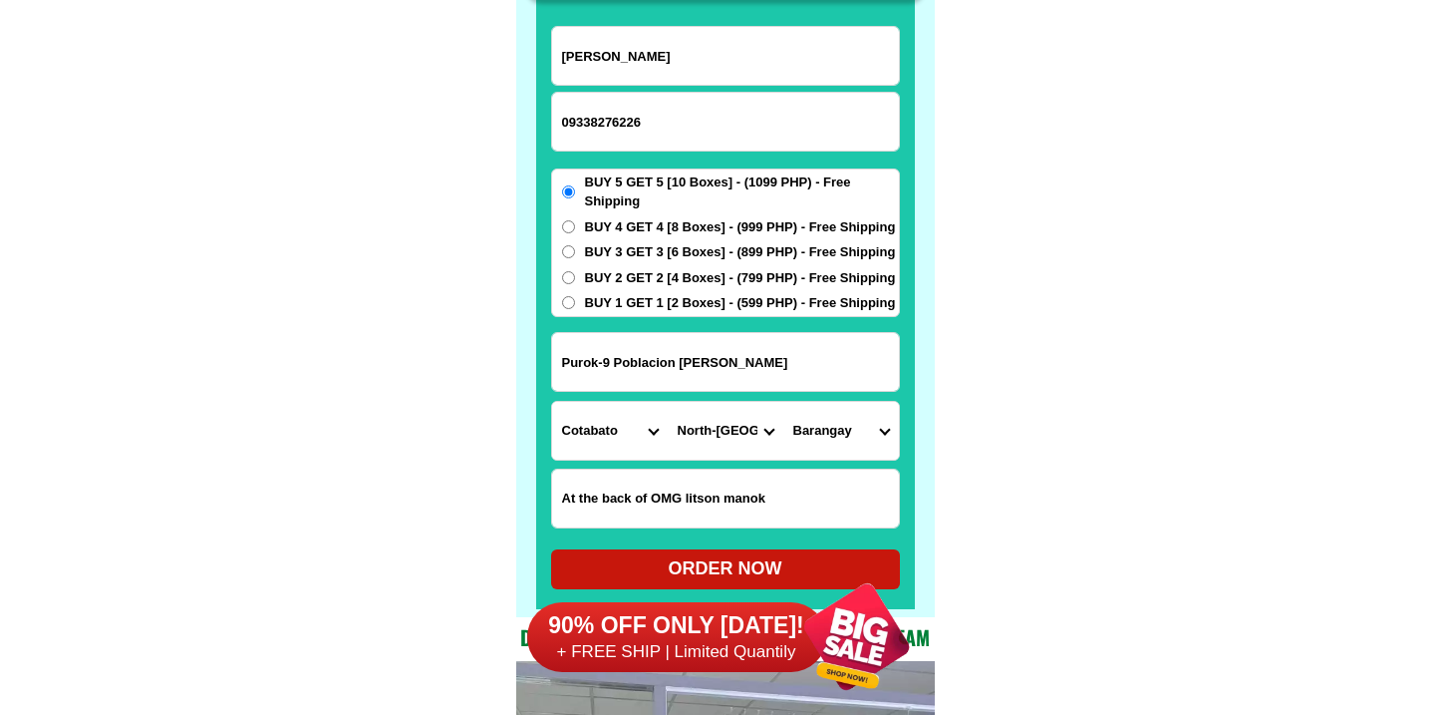
click at [783, 402] on select "Barangay Aroman Bentangan Cadiis General luna Katanayanan Kib-ayao Kibenes Kibu…" at bounding box center [841, 431] width 116 height 58
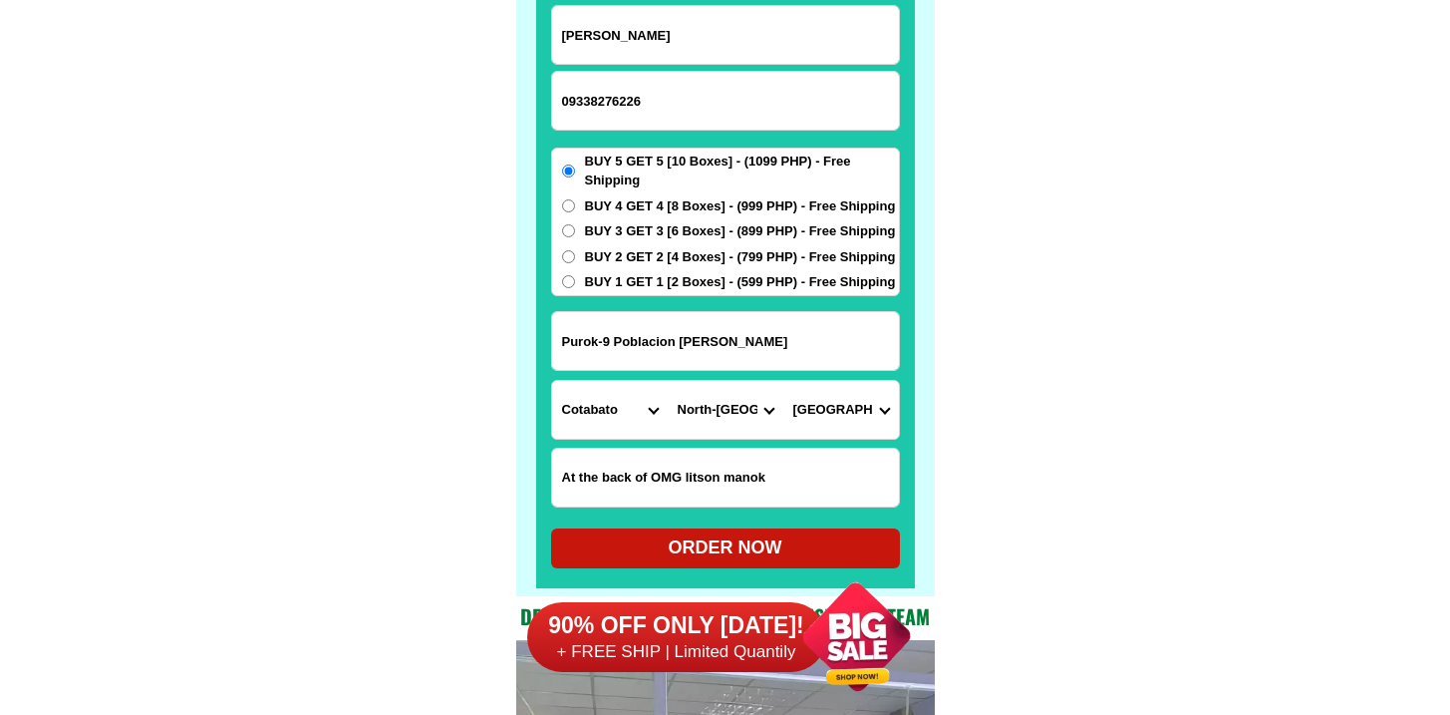
click at [686, 522] on form "Cecil Saballo 09338276226 ORDER NOW Purok-9 Poblacion Carmen Cotabato Province …" at bounding box center [725, 286] width 349 height 563
click at [690, 535] on div "ORDER NOW" at bounding box center [725, 547] width 349 height 27
type input "Purok-9 Poblacion Carmen Cotabato"
radio input "true"
